Goal: Use online tool/utility: Use online tool/utility

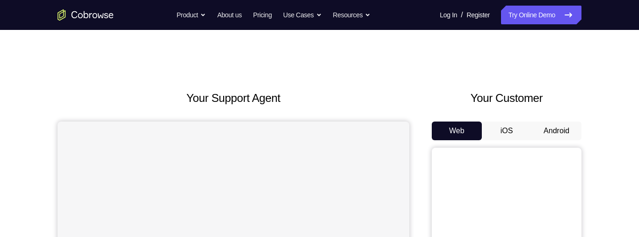
click at [506, 129] on button "iOS" at bounding box center [507, 131] width 50 height 19
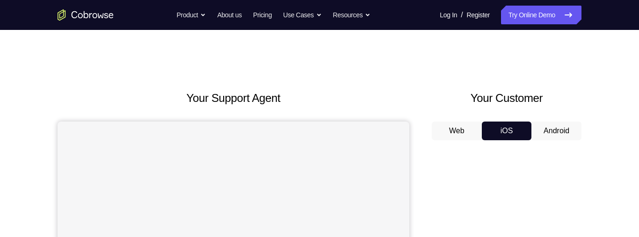
click at [543, 130] on button "Android" at bounding box center [557, 131] width 50 height 19
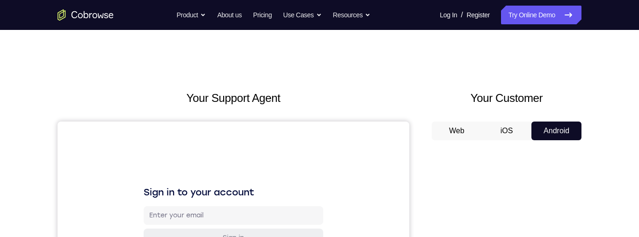
click at [498, 131] on button "iOS" at bounding box center [507, 131] width 50 height 19
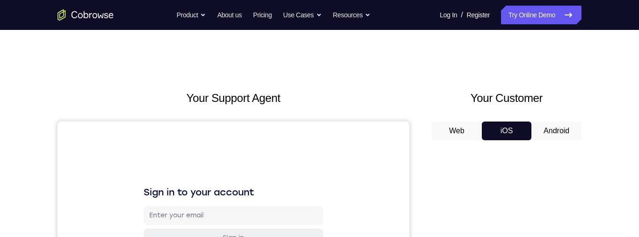
click at [551, 129] on button "Android" at bounding box center [557, 131] width 50 height 19
click at [505, 130] on button "iOS" at bounding box center [507, 131] width 50 height 19
click at [551, 131] on button "Android" at bounding box center [557, 131] width 50 height 19
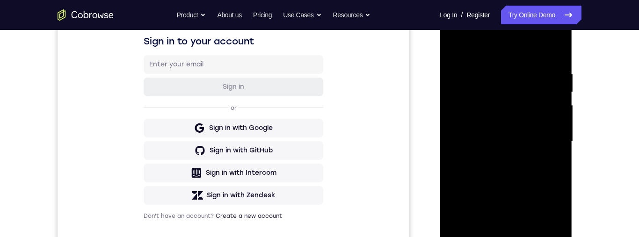
scroll to position [243, 0]
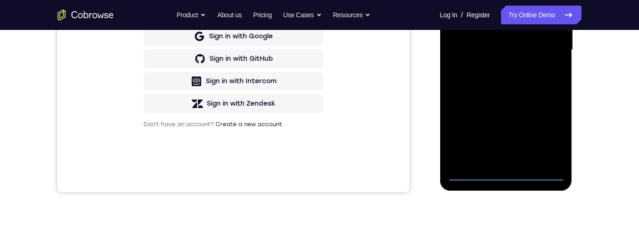
click at [512, 177] on div at bounding box center [506, 50] width 118 height 262
click at [546, 134] on div at bounding box center [506, 50] width 118 height 262
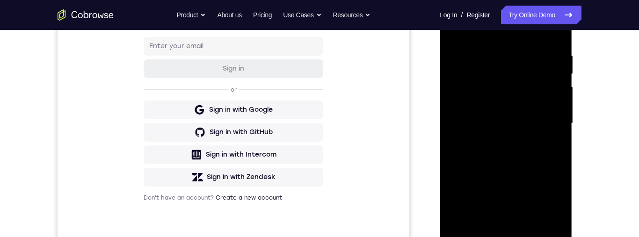
click at [507, 38] on div at bounding box center [506, 124] width 118 height 262
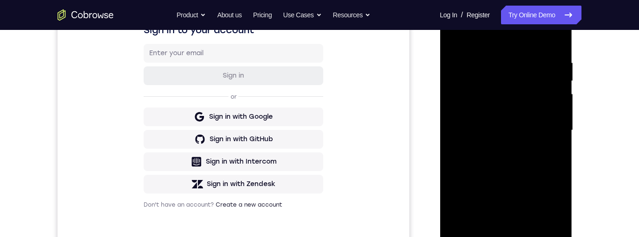
click at [525, 79] on div at bounding box center [506, 131] width 118 height 262
drag, startPoint x: 513, startPoint y: 82, endPoint x: 1020, endPoint y: 51, distance: 508.0
click at [513, 82] on div at bounding box center [506, 131] width 118 height 262
click at [541, 55] on div at bounding box center [506, 131] width 118 height 262
click at [508, 37] on div at bounding box center [506, 131] width 118 height 262
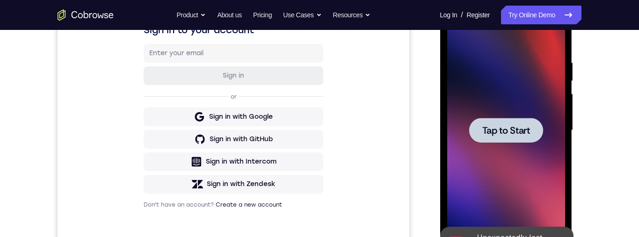
click at [516, 133] on span "Tap to Start" at bounding box center [506, 130] width 48 height 9
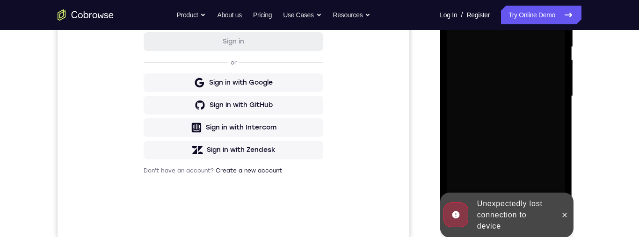
click at [565, 215] on icon at bounding box center [564, 215] width 7 height 7
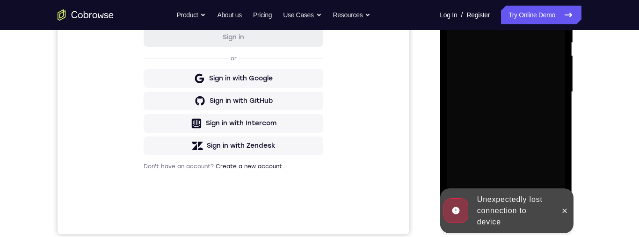
click at [561, 212] on div at bounding box center [506, 92] width 118 height 262
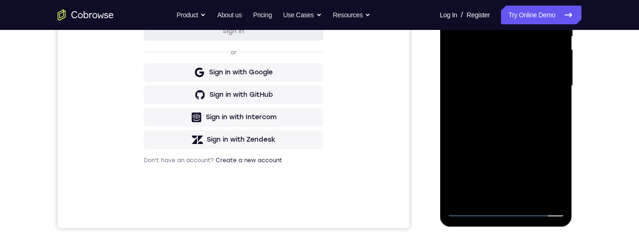
scroll to position [269, 0]
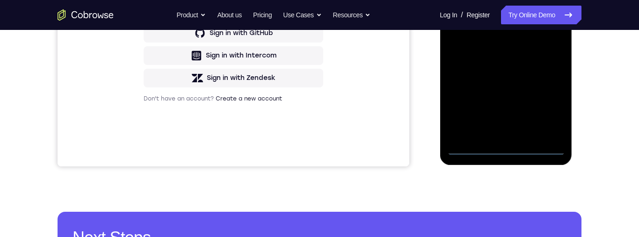
click at [510, 150] on div at bounding box center [506, 24] width 118 height 262
click at [508, 151] on div at bounding box center [506, 24] width 118 height 262
click at [510, 150] on div at bounding box center [506, 24] width 118 height 262
click at [508, 150] on div at bounding box center [506, 24] width 118 height 262
click at [508, 151] on div at bounding box center [506, 24] width 118 height 262
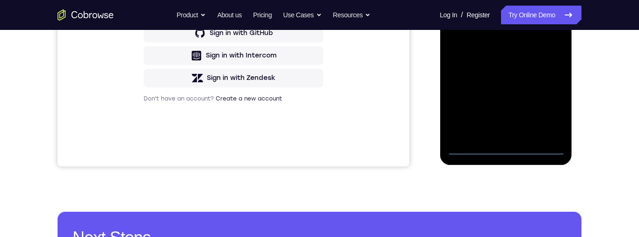
click at [508, 150] on div at bounding box center [506, 24] width 118 height 262
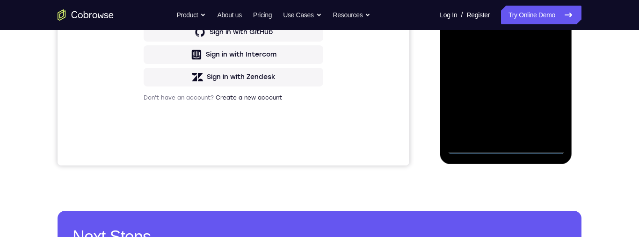
click at [551, 110] on div at bounding box center [506, 23] width 118 height 262
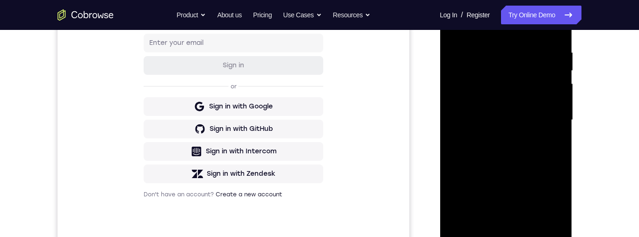
scroll to position [165, 0]
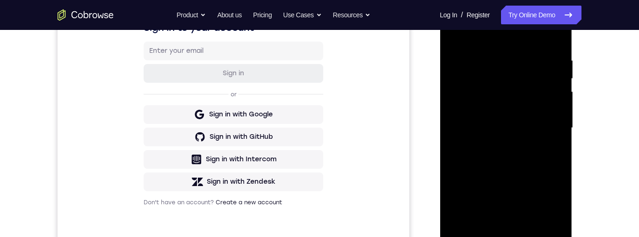
click at [535, 36] on div at bounding box center [506, 128] width 118 height 262
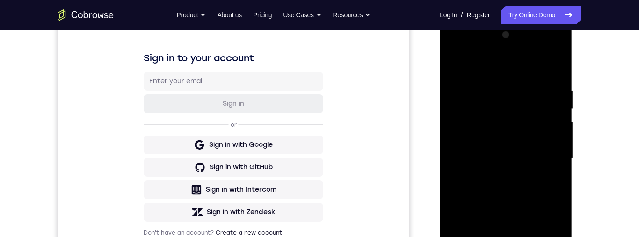
click at [501, 106] on div at bounding box center [506, 159] width 118 height 262
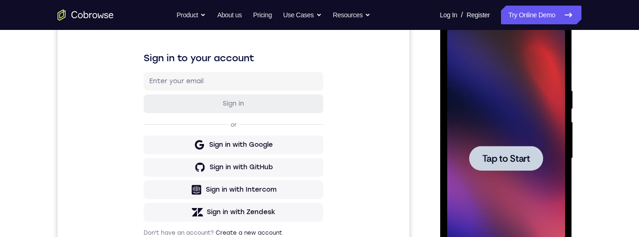
click at [493, 151] on div at bounding box center [506, 158] width 74 height 25
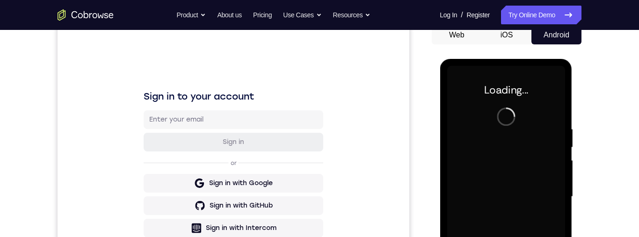
scroll to position [169, 0]
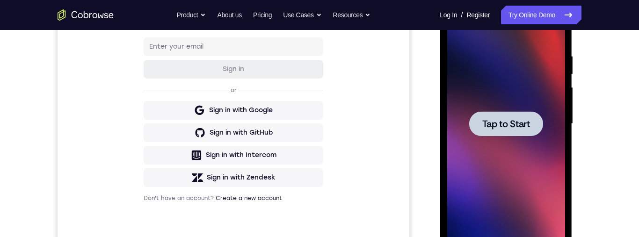
click at [515, 120] on span "Tap to Start" at bounding box center [506, 123] width 48 height 9
drag, startPoint x: 520, startPoint y: 122, endPoint x: 1021, endPoint y: 85, distance: 501.8
click at [520, 122] on span "Tap to Start" at bounding box center [506, 123] width 48 height 9
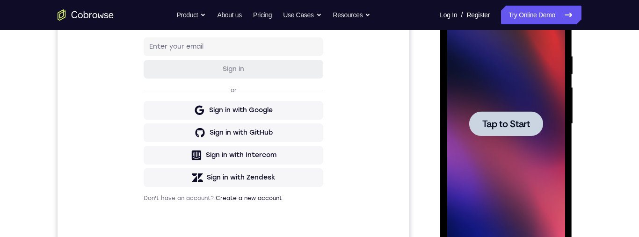
click at [520, 122] on span "Tap to Start" at bounding box center [506, 123] width 48 height 9
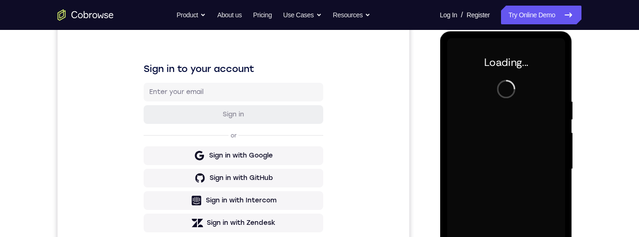
scroll to position [122, 0]
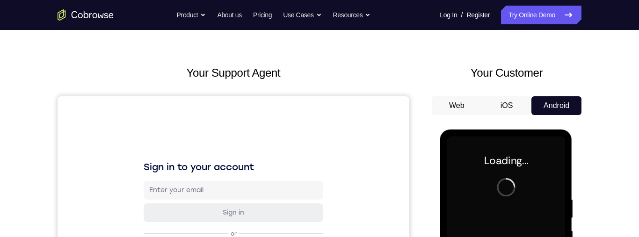
click at [514, 115] on button "iOS" at bounding box center [507, 105] width 50 height 19
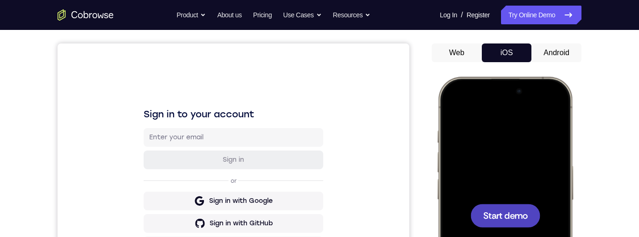
click at [521, 220] on span "Start demo" at bounding box center [506, 215] width 44 height 9
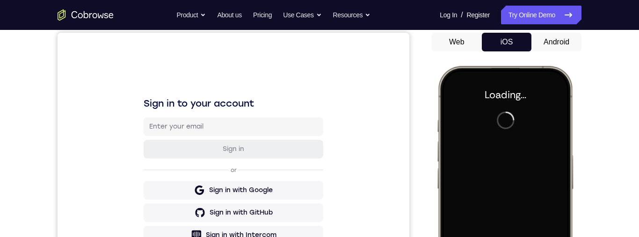
scroll to position [38, 0]
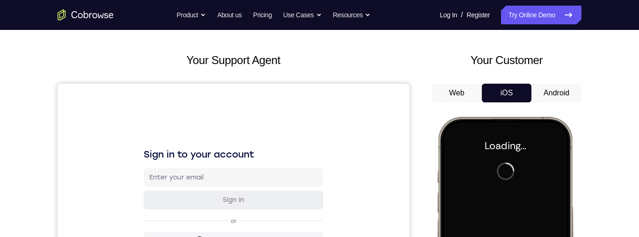
click at [572, 91] on button "Android" at bounding box center [557, 93] width 50 height 19
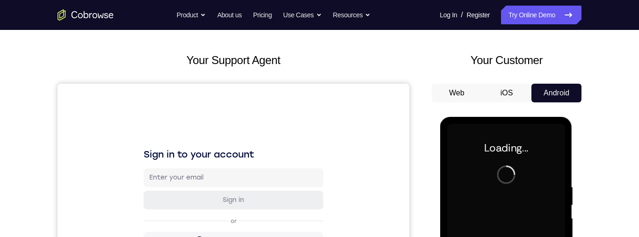
click at [571, 95] on button "Android" at bounding box center [557, 93] width 50 height 19
click at [570, 96] on button "Android" at bounding box center [557, 93] width 50 height 19
click at [572, 93] on button "Android" at bounding box center [557, 93] width 50 height 19
click at [458, 92] on button "Web" at bounding box center [457, 93] width 50 height 19
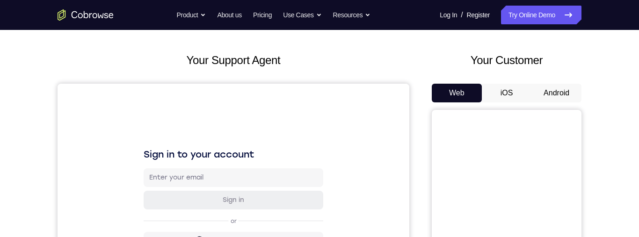
click at [549, 93] on button "Android" at bounding box center [557, 93] width 50 height 19
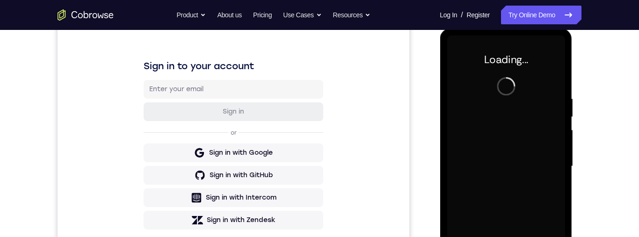
scroll to position [117, 0]
